Goal: Information Seeking & Learning: Understand process/instructions

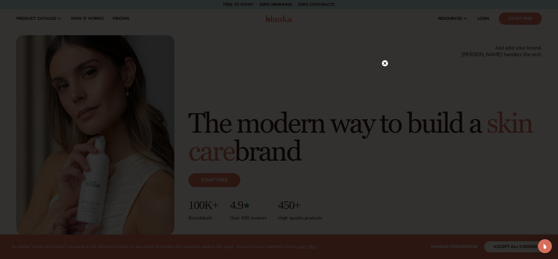
click at [388, 62] on icon at bounding box center [385, 63] width 6 height 6
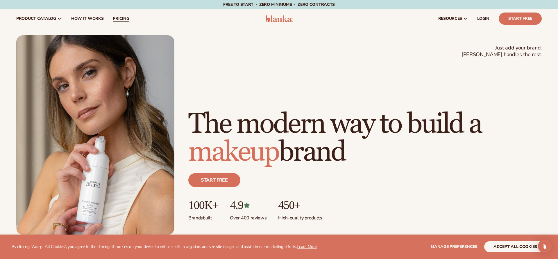
click at [115, 25] on link "pricing" at bounding box center [121, 18] width 26 height 19
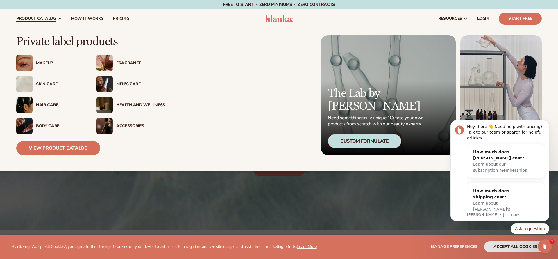
click at [48, 82] on div "Skin Care" at bounding box center [60, 84] width 49 height 5
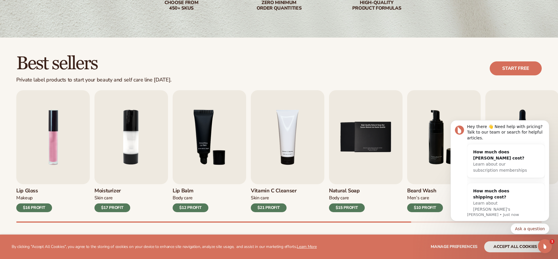
scroll to position [189, 0]
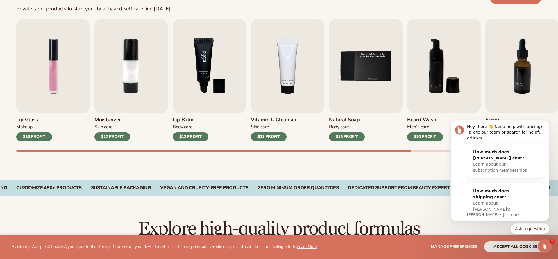
click at [214, 62] on img "3 / 9" at bounding box center [210, 66] width 74 height 94
click at [204, 47] on img "3 / 9" at bounding box center [210, 66] width 74 height 94
click at [146, 56] on img "2 / 9" at bounding box center [131, 66] width 74 height 94
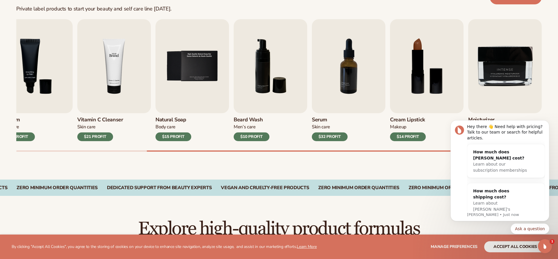
click at [124, 51] on img "4 / 9" at bounding box center [114, 66] width 74 height 94
click at [119, 68] on img "4 / 9" at bounding box center [114, 66] width 74 height 94
click at [267, 75] on img "6 / 9" at bounding box center [271, 66] width 74 height 94
click at [399, 87] on img "8 / 9" at bounding box center [427, 66] width 74 height 94
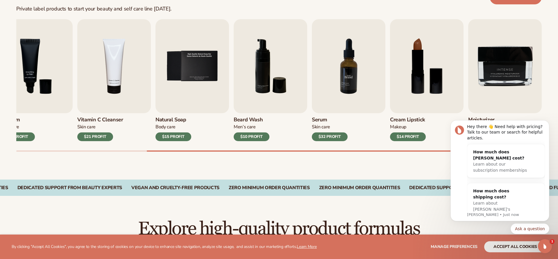
click at [341, 74] on img "7 / 9" at bounding box center [349, 66] width 74 height 94
click at [547, 121] on icon "Dismiss notification" at bounding box center [547, 121] width 3 height 3
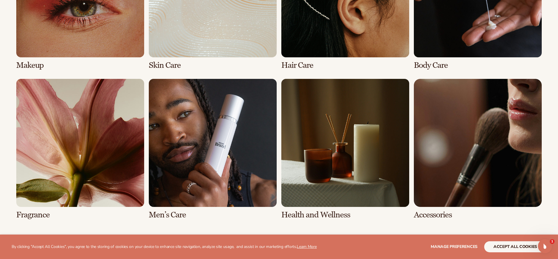
scroll to position [526, 0]
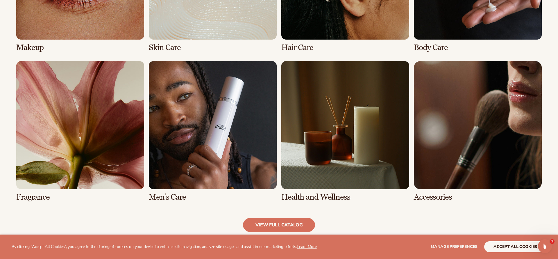
click at [224, 154] on link "6 / 8" at bounding box center [213, 131] width 128 height 140
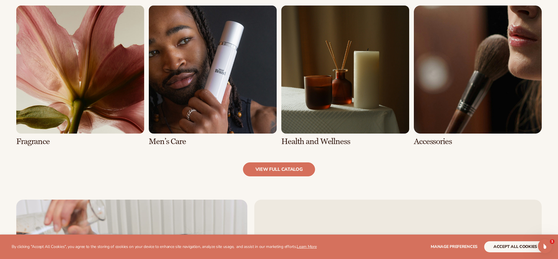
scroll to position [607, 0]
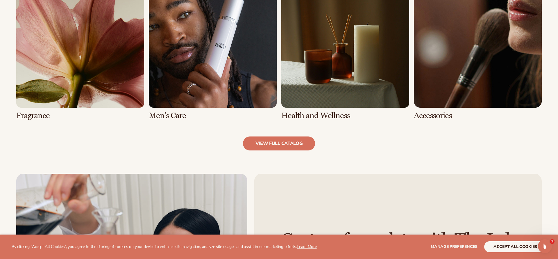
click at [186, 82] on link "6 / 8" at bounding box center [213, 50] width 128 height 140
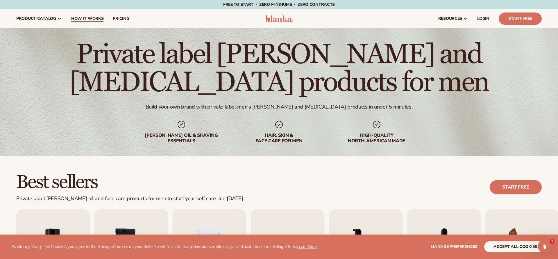
click at [87, 17] on span "How It Works" at bounding box center [87, 18] width 33 height 5
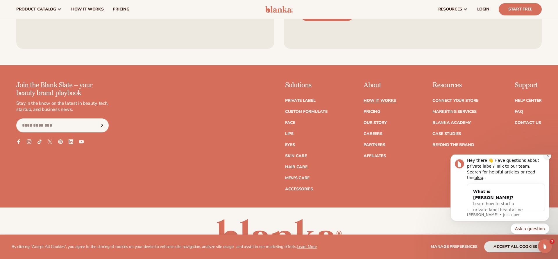
click at [547, 157] on icon "Dismiss notification" at bounding box center [547, 155] width 3 height 3
